Goal: Use online tool/utility: Utilize a website feature to perform a specific function

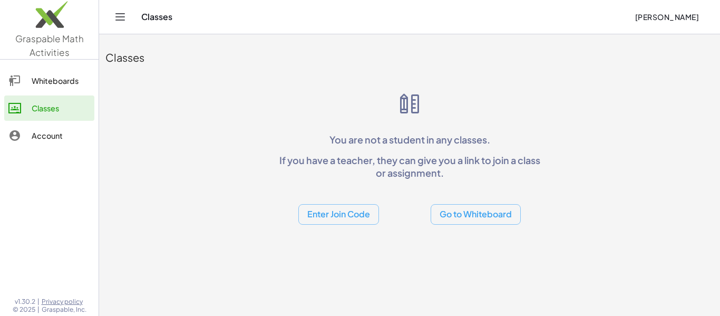
click at [443, 208] on button "Go to Whiteboard" at bounding box center [476, 214] width 90 height 21
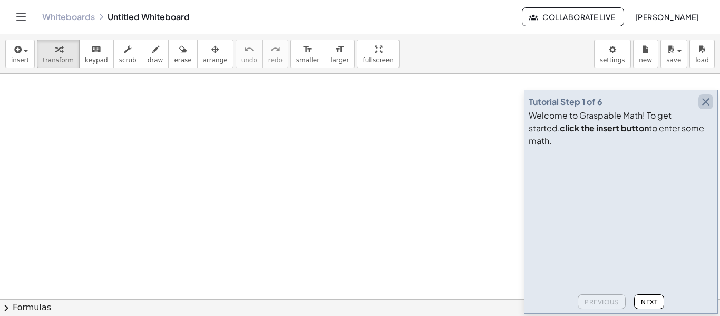
click at [705, 108] on icon "button" at bounding box center [706, 101] width 13 height 13
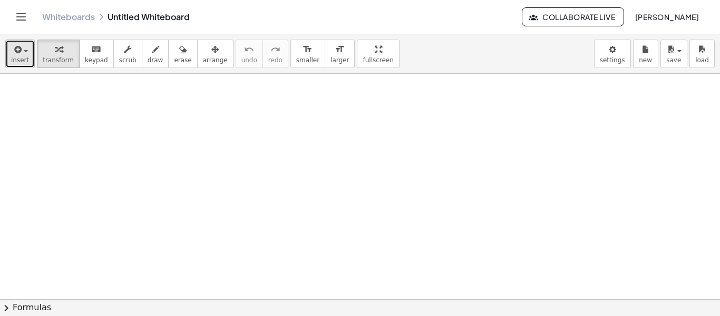
click at [20, 56] on span "insert" at bounding box center [20, 59] width 18 height 7
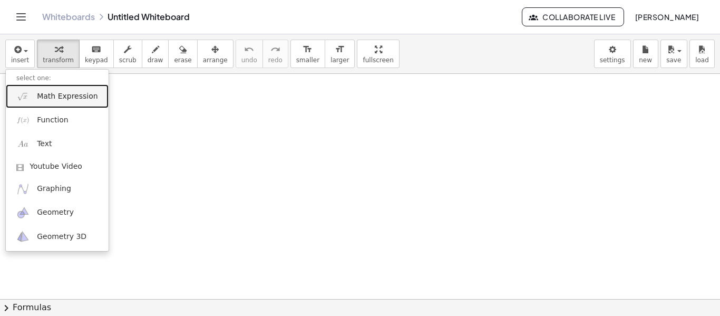
click at [63, 98] on span "Math Expression" at bounding box center [67, 96] width 61 height 11
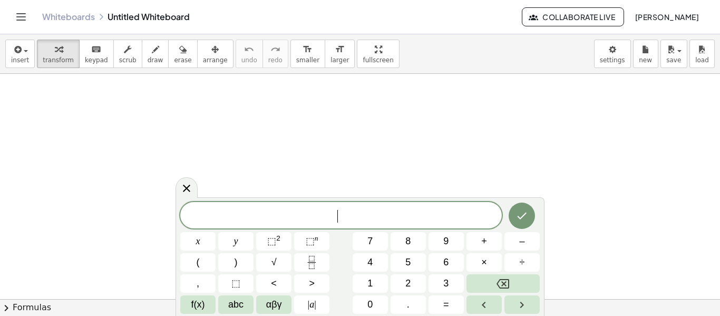
scroll to position [1, 0]
click at [317, 215] on span "−" at bounding box center [314, 216] width 10 height 13
click at [325, 217] on span "− 2 ​ x + 1 = y" at bounding box center [341, 216] width 322 height 15
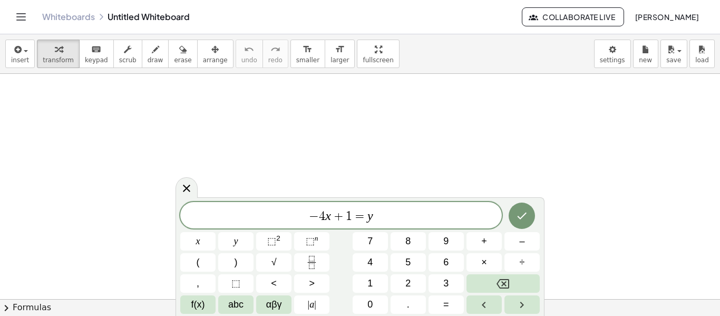
click at [351, 218] on span "1" at bounding box center [349, 216] width 6 height 13
drag, startPoint x: 394, startPoint y: 220, endPoint x: 274, endPoint y: 205, distance: 120.7
click at [274, 205] on div "******** − 4 x + − 2 = y" at bounding box center [341, 215] width 322 height 26
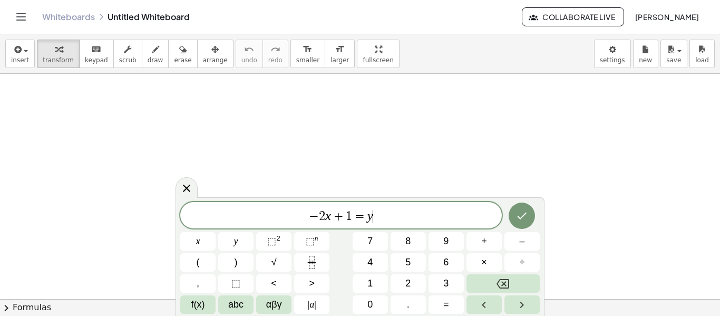
click at [315, 217] on span "−" at bounding box center [314, 216] width 10 height 13
click at [528, 214] on icon "Done" at bounding box center [522, 215] width 13 height 13
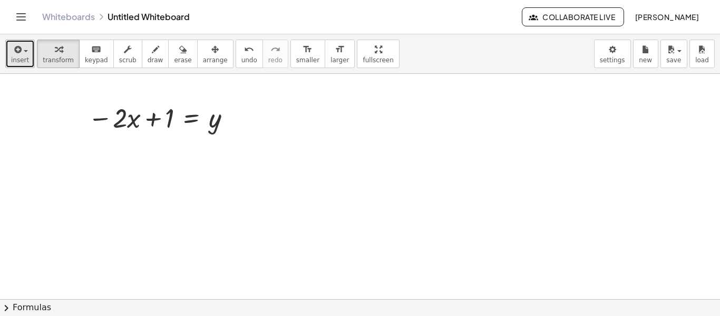
click at [20, 49] on icon "button" at bounding box center [16, 49] width 9 height 13
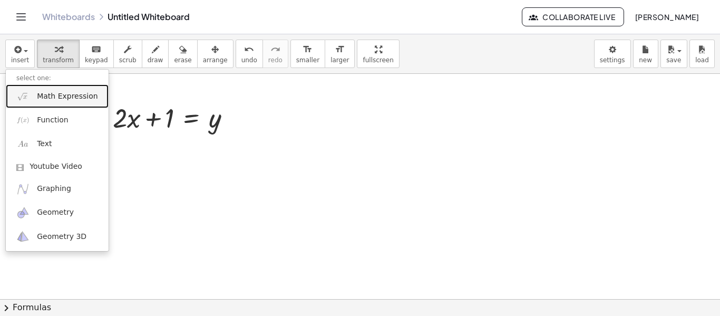
click at [57, 99] on span "Math Expression" at bounding box center [67, 96] width 61 height 11
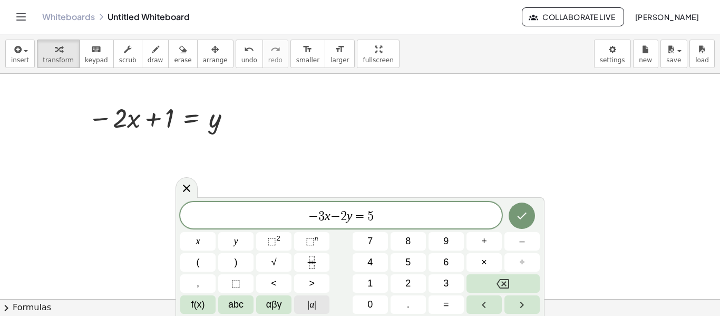
scroll to position [5, 0]
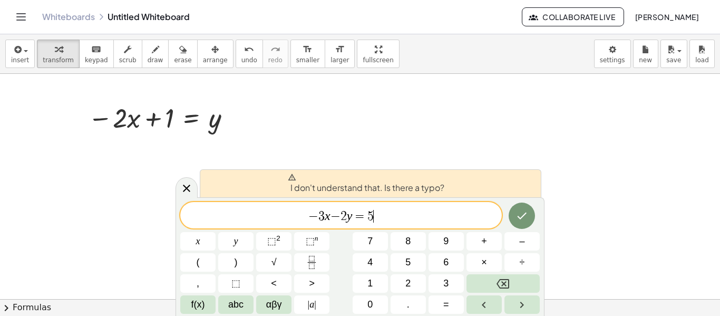
click at [317, 216] on span "−" at bounding box center [313, 216] width 10 height 13
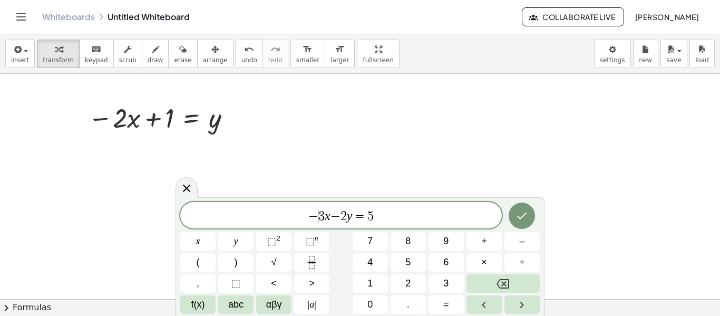
scroll to position [5, 0]
click at [336, 215] on span "−" at bounding box center [336, 216] width 10 height 13
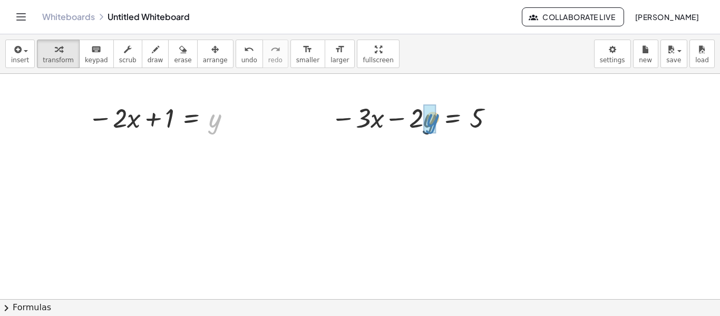
drag, startPoint x: 219, startPoint y: 124, endPoint x: 433, endPoint y: 119, distance: 214.7
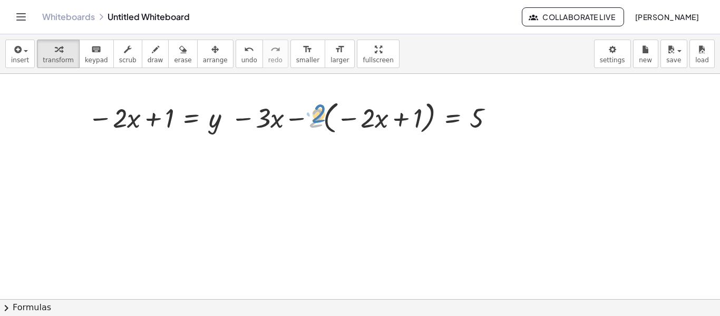
click at [315, 123] on div at bounding box center [365, 117] width 278 height 40
click at [295, 120] on div at bounding box center [365, 117] width 278 height 40
click at [262, 120] on div at bounding box center [365, 117] width 278 height 40
click at [261, 116] on div at bounding box center [365, 117] width 278 height 40
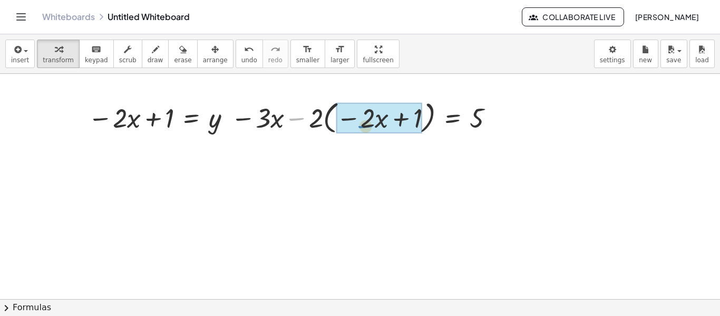
drag, startPoint x: 300, startPoint y: 118, endPoint x: 364, endPoint y: 123, distance: 64.5
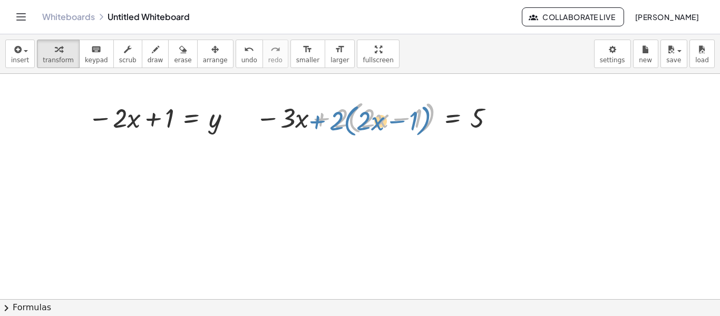
drag, startPoint x: 322, startPoint y: 125, endPoint x: 316, endPoint y: 128, distance: 7.1
click at [316, 128] on div at bounding box center [376, 117] width 253 height 40
click at [338, 120] on div at bounding box center [376, 117] width 253 height 40
drag, startPoint x: 342, startPoint y: 122, endPoint x: 381, endPoint y: 119, distance: 38.6
click at [381, 119] on div at bounding box center [376, 117] width 253 height 40
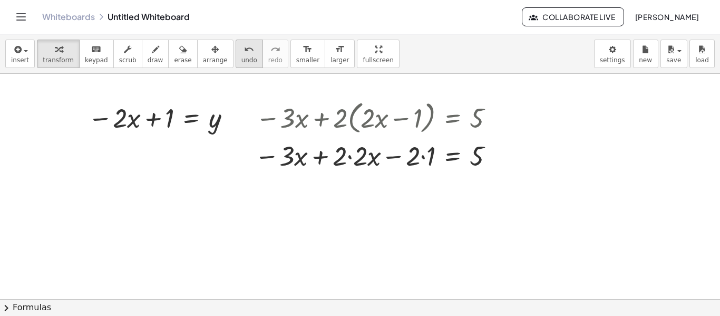
click at [244, 51] on icon "undo" at bounding box center [249, 49] width 10 height 13
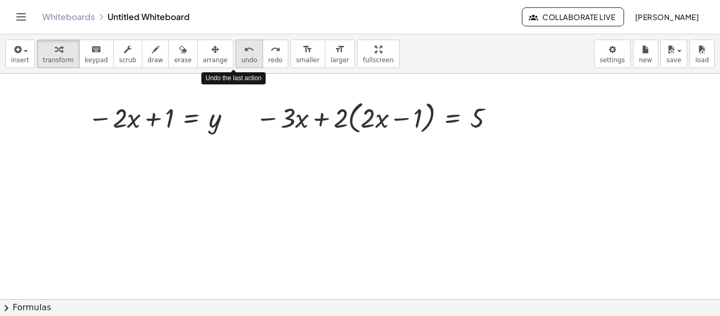
click at [244, 51] on icon "undo" at bounding box center [249, 49] width 10 height 13
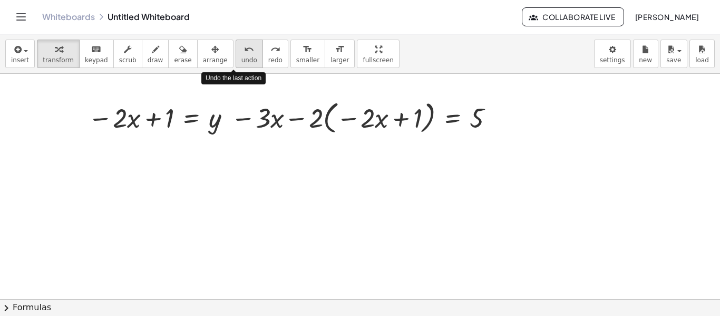
click at [244, 51] on icon "undo" at bounding box center [249, 49] width 10 height 13
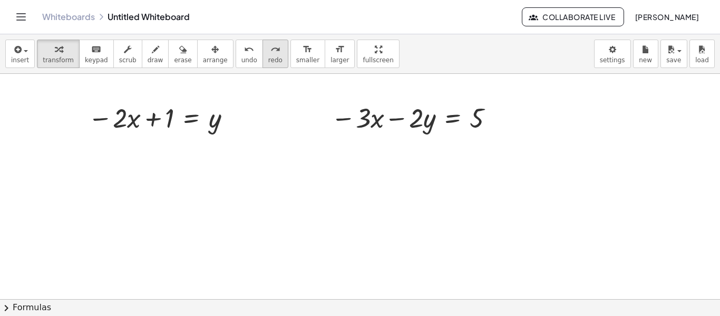
click at [271, 51] on icon "redo" at bounding box center [276, 49] width 10 height 13
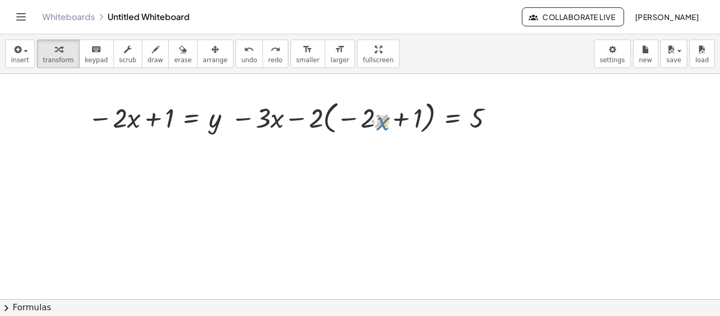
click at [388, 121] on div at bounding box center [365, 117] width 278 height 40
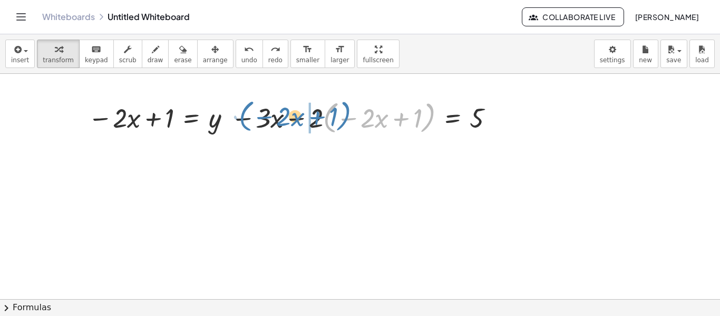
drag, startPoint x: 431, startPoint y: 114, endPoint x: 353, endPoint y: 113, distance: 77.5
click at [353, 113] on div at bounding box center [365, 117] width 278 height 40
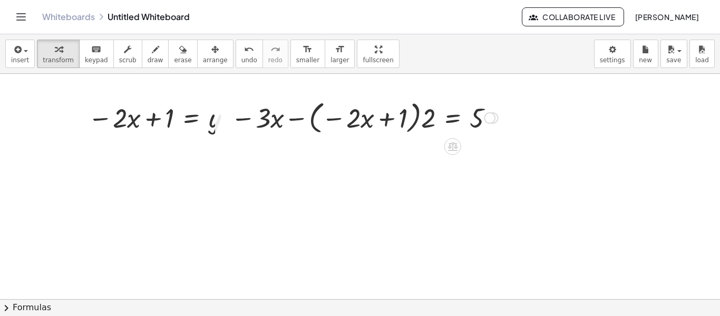
click at [422, 121] on div at bounding box center [365, 117] width 278 height 40
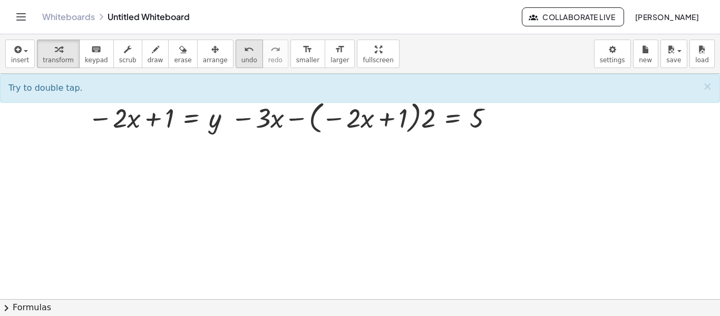
click at [237, 55] on button "undo undo" at bounding box center [249, 54] width 27 height 28
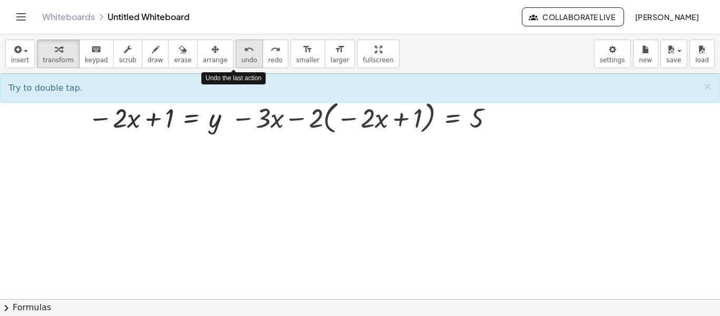
click at [237, 55] on button "undo undo" at bounding box center [249, 54] width 27 height 28
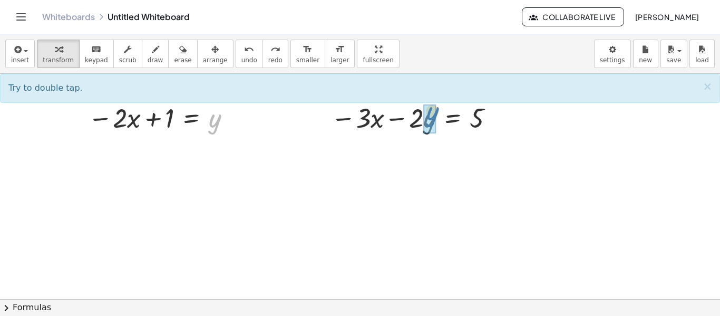
drag, startPoint x: 210, startPoint y: 130, endPoint x: 428, endPoint y: 123, distance: 217.9
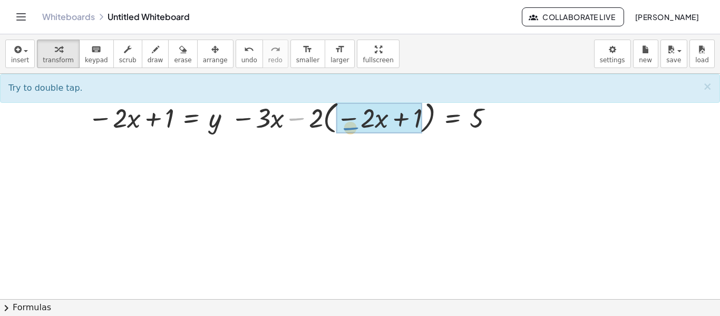
drag, startPoint x: 295, startPoint y: 119, endPoint x: 348, endPoint y: 127, distance: 53.2
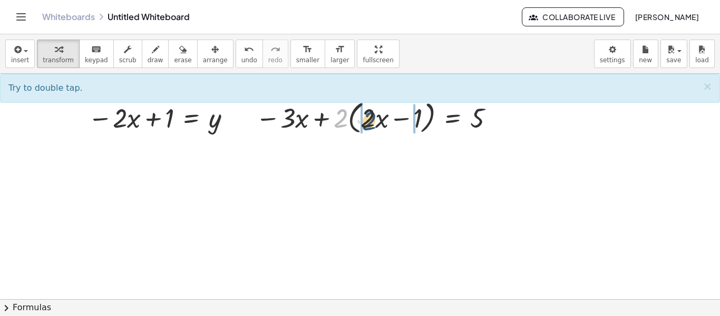
drag, startPoint x: 341, startPoint y: 124, endPoint x: 368, endPoint y: 125, distance: 26.4
click at [368, 125] on div at bounding box center [376, 117] width 253 height 40
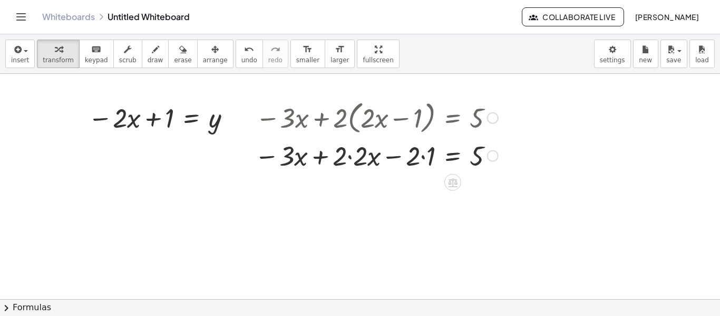
click at [353, 152] on div at bounding box center [376, 155] width 254 height 36
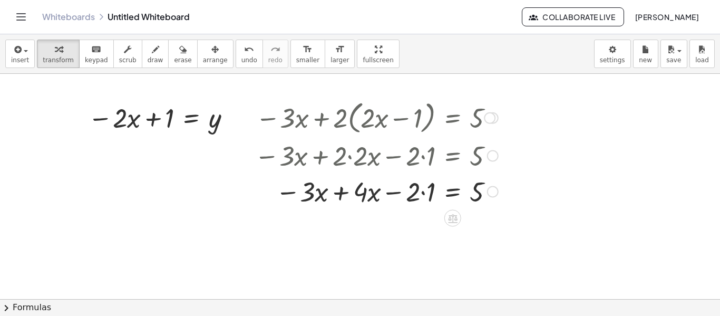
click at [421, 192] on div at bounding box center [376, 191] width 254 height 36
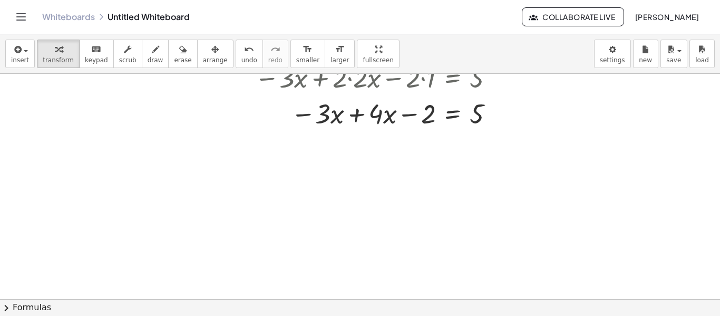
scroll to position [76, 0]
click at [359, 118] on div at bounding box center [376, 115] width 254 height 36
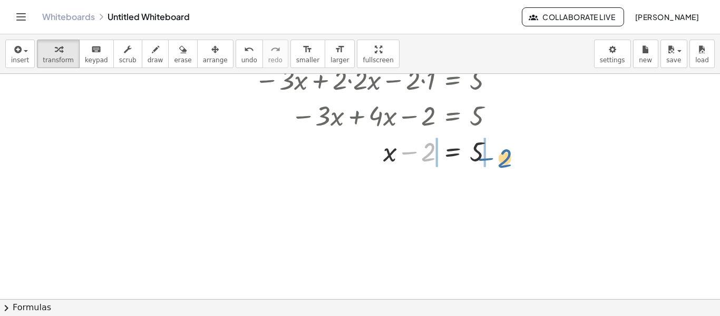
drag, startPoint x: 408, startPoint y: 149, endPoint x: 484, endPoint y: 156, distance: 75.7
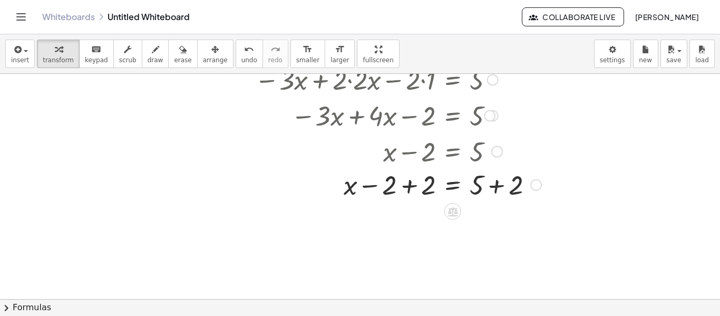
click at [495, 152] on div at bounding box center [497, 152] width 12 height 12
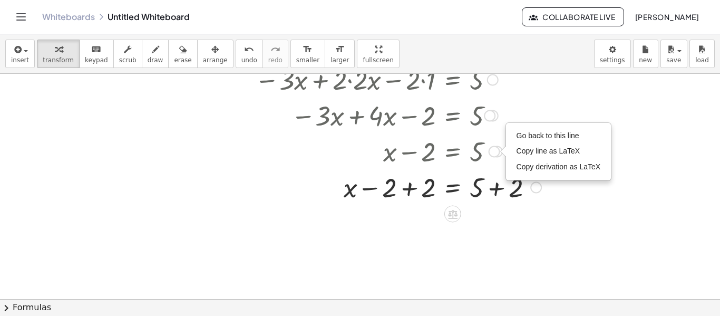
click at [500, 180] on div at bounding box center [397, 187] width 297 height 36
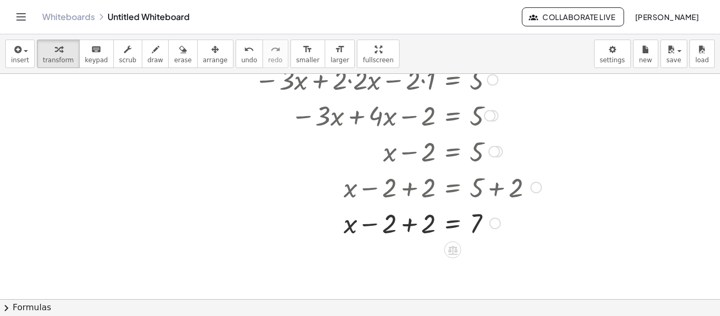
click at [409, 223] on div at bounding box center [397, 223] width 297 height 36
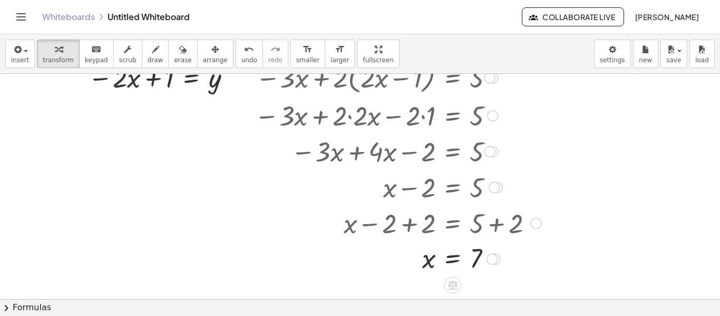
scroll to position [46, 0]
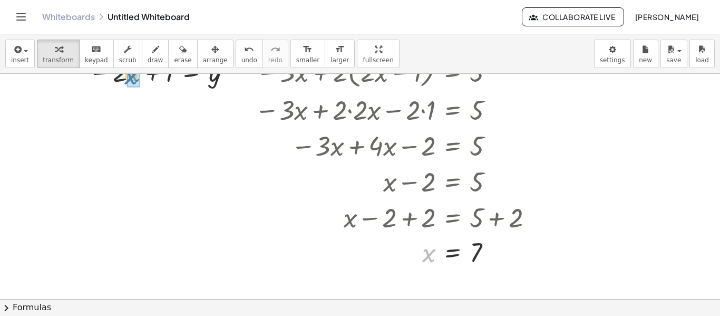
drag, startPoint x: 430, startPoint y: 254, endPoint x: 132, endPoint y: 76, distance: 347.2
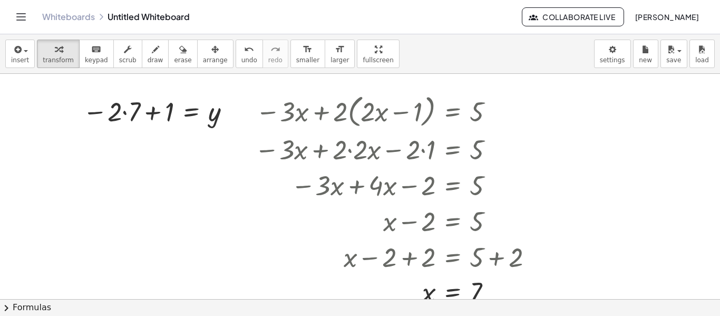
scroll to position [7, 0]
click at [127, 111] on div at bounding box center [159, 110] width 162 height 36
click at [156, 120] on div at bounding box center [163, 109] width 153 height 35
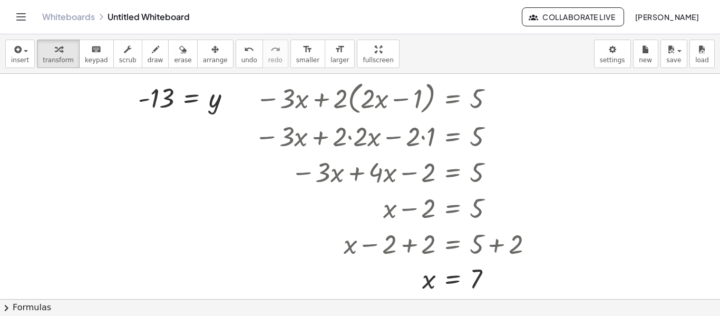
scroll to position [21, 0]
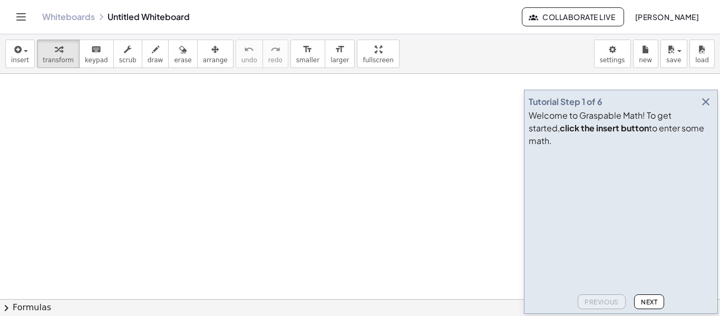
click at [701, 108] on icon "button" at bounding box center [706, 101] width 13 height 13
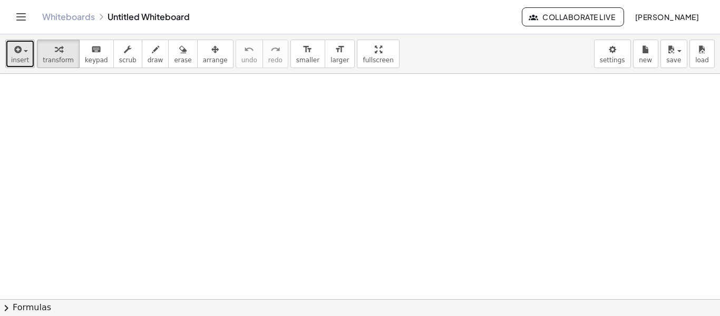
click at [21, 57] on span "insert" at bounding box center [20, 59] width 18 height 7
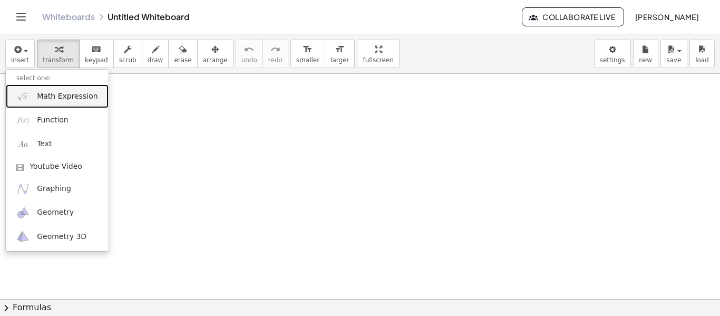
click at [76, 100] on span "Math Expression" at bounding box center [67, 96] width 61 height 11
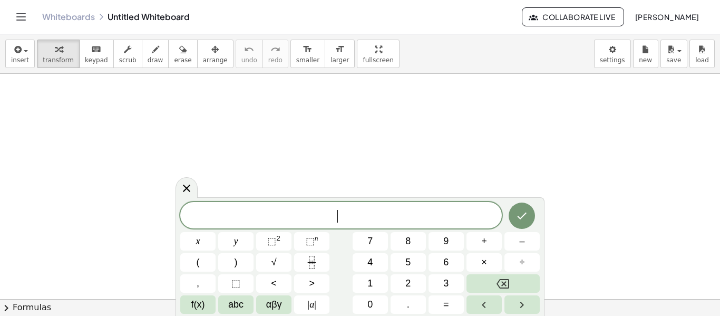
scroll to position [1, 0]
click at [313, 217] on span "−" at bounding box center [310, 216] width 10 height 13
click at [335, 215] on span "−" at bounding box center [332, 216] width 10 height 13
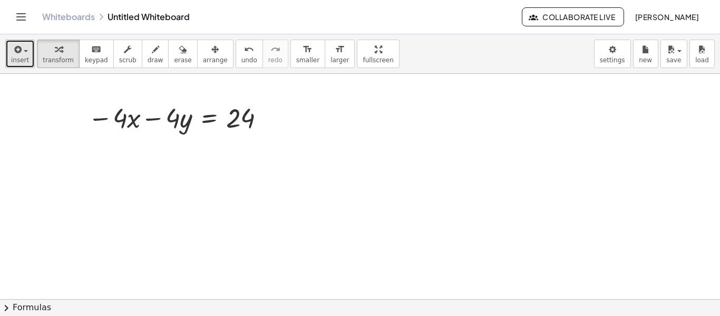
click at [14, 43] on icon "button" at bounding box center [16, 49] width 9 height 13
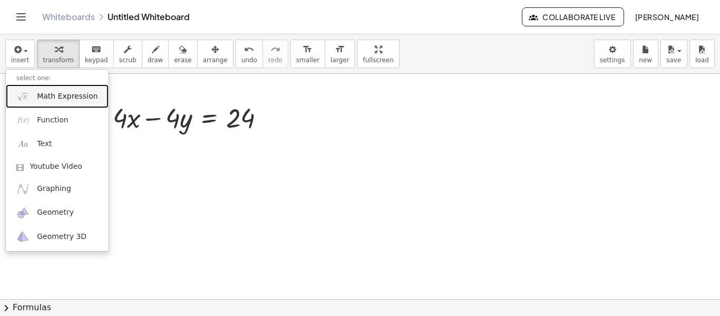
click at [67, 97] on span "Math Expression" at bounding box center [67, 96] width 61 height 11
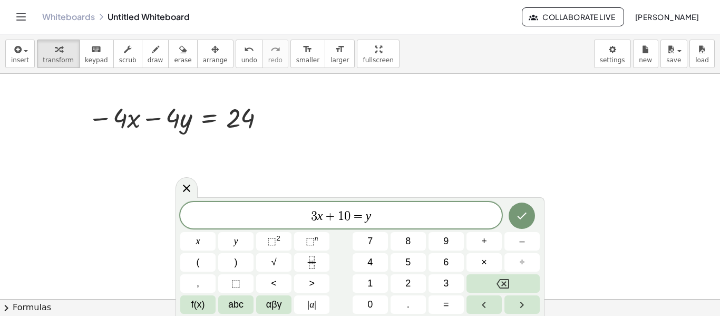
scroll to position [3, 0]
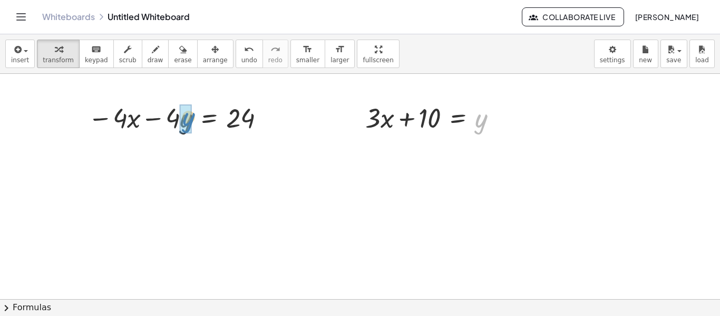
drag, startPoint x: 487, startPoint y: 124, endPoint x: 196, endPoint y: 123, distance: 291.6
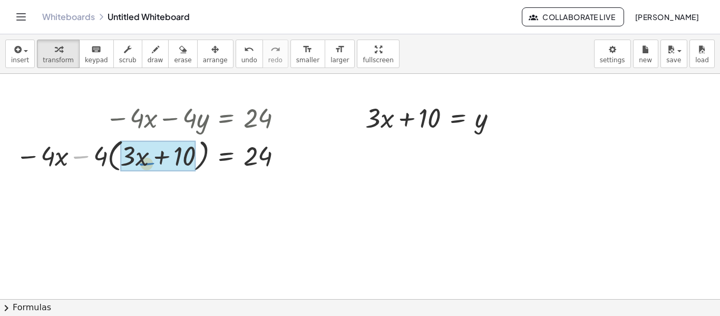
drag, startPoint x: 85, startPoint y: 152, endPoint x: 149, endPoint y: 159, distance: 64.7
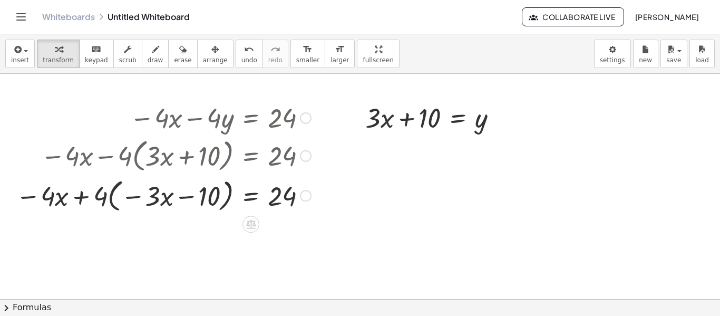
drag, startPoint x: 99, startPoint y: 157, endPoint x: 102, endPoint y: 185, distance: 27.6
click at [251, 118] on div "− · 4 · x − · 4 · y = 24 − · 4 · x − · 4 · ( + · 3 · x + 10 ) = 24 − · 4 · x − …" at bounding box center [251, 118] width 0 height 0
drag, startPoint x: 102, startPoint y: 187, endPoint x: 150, endPoint y: 187, distance: 48.0
click at [150, 187] on div at bounding box center [164, 195] width 306 height 40
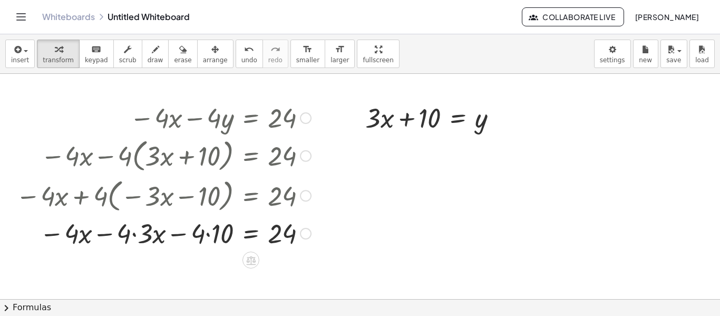
click at [135, 236] on div at bounding box center [164, 233] width 306 height 36
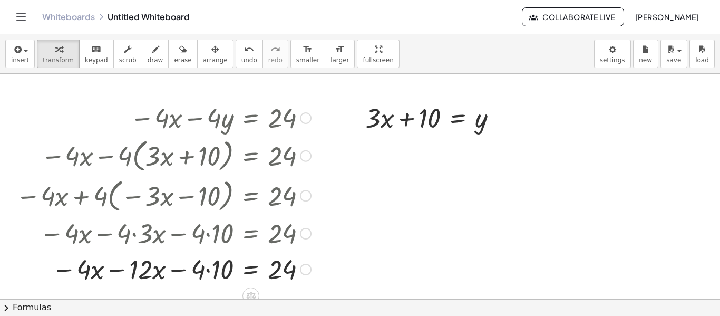
click at [211, 267] on div at bounding box center [164, 268] width 306 height 36
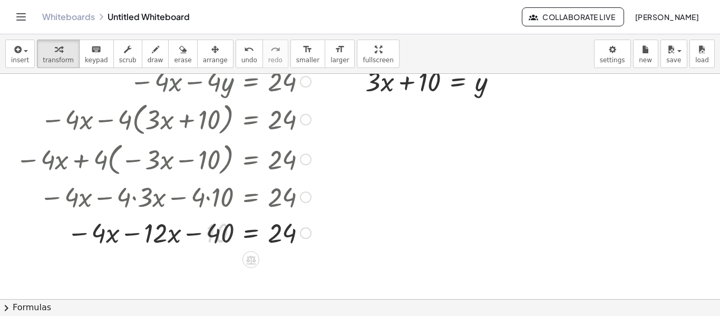
scroll to position [39, 0]
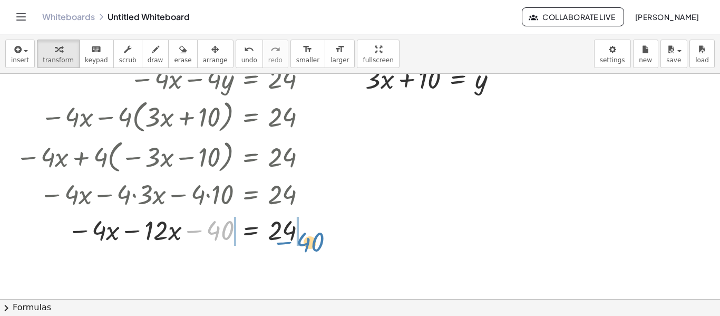
drag, startPoint x: 191, startPoint y: 231, endPoint x: 280, endPoint y: 243, distance: 89.3
click at [280, 243] on div at bounding box center [164, 229] width 306 height 36
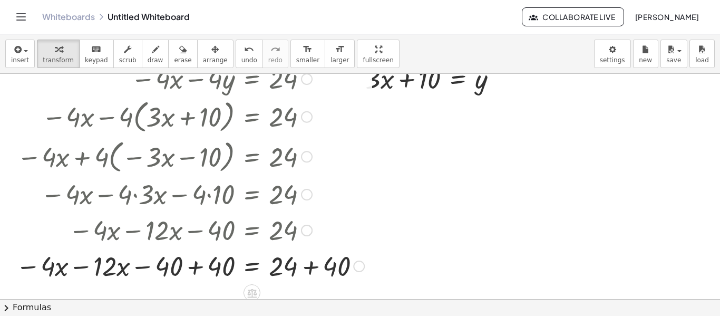
click at [306, 267] on div at bounding box center [190, 265] width 359 height 36
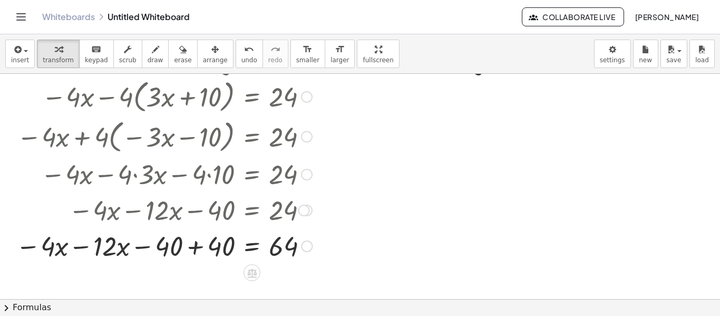
scroll to position [58, 0]
click at [191, 249] on div at bounding box center [164, 246] width 307 height 36
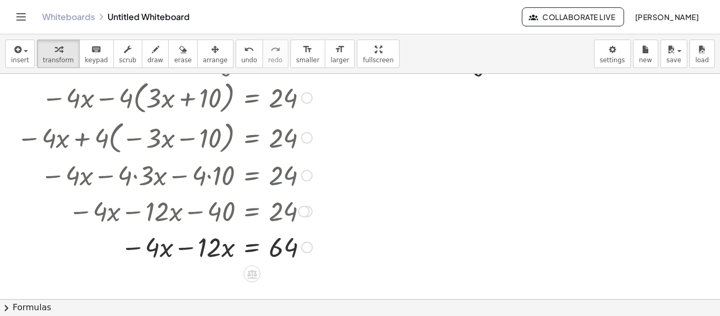
click at [181, 248] on div at bounding box center [165, 246] width 306 height 36
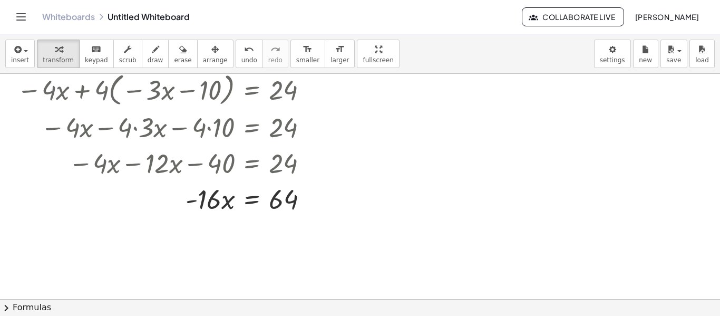
scroll to position [107, 0]
drag, startPoint x: 210, startPoint y: 202, endPoint x: 290, endPoint y: 228, distance: 84.2
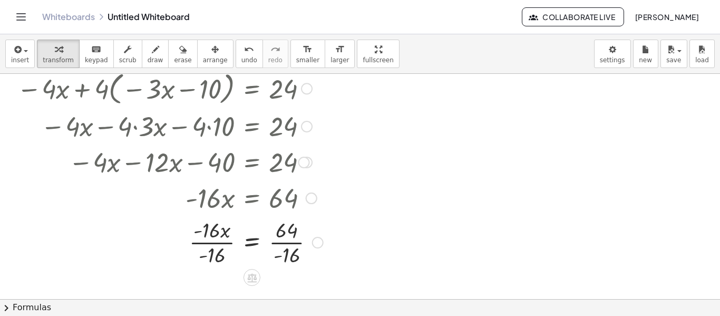
click at [284, 235] on div at bounding box center [170, 241] width 317 height 53
click at [284, 240] on div at bounding box center [170, 241] width 317 height 53
click at [210, 243] on div at bounding box center [167, 241] width 311 height 53
drag, startPoint x: 228, startPoint y: 247, endPoint x: 446, endPoint y: 137, distance: 244.6
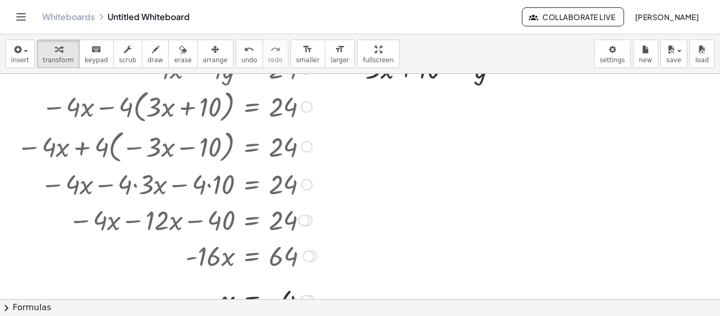
scroll to position [53, 0]
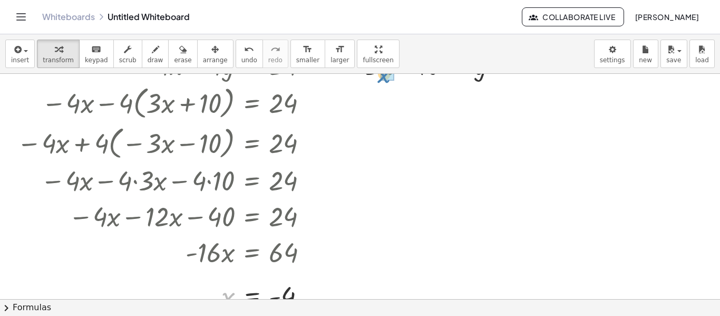
drag, startPoint x: 226, startPoint y: 290, endPoint x: 381, endPoint y: 67, distance: 271.2
click at [381, 67] on div "insert select one: Math Expression Function Text Youtube Video Graphing Geometr…" at bounding box center [360, 175] width 720 height 282
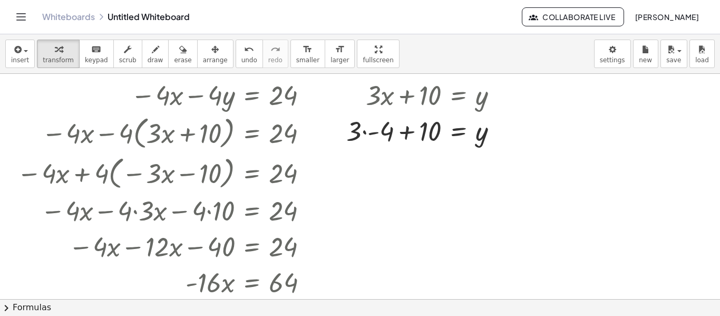
scroll to position [23, 0]
click at [364, 130] on div at bounding box center [426, 130] width 170 height 36
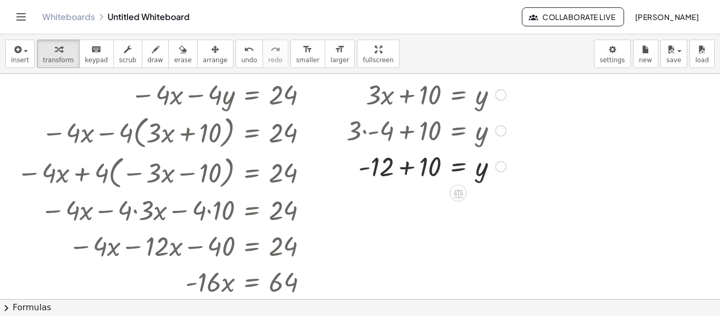
click at [407, 168] on div at bounding box center [426, 166] width 170 height 36
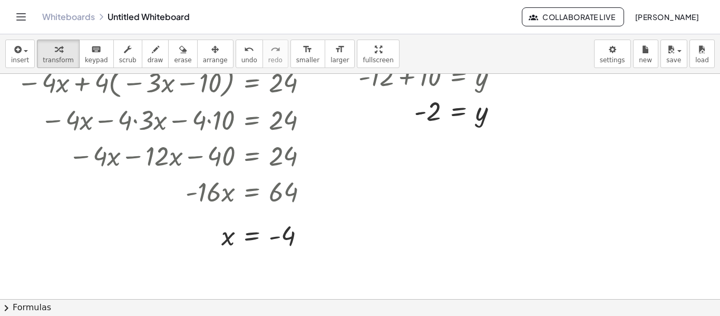
scroll to position [115, 0]
